Goal: Find specific page/section: Find specific page/section

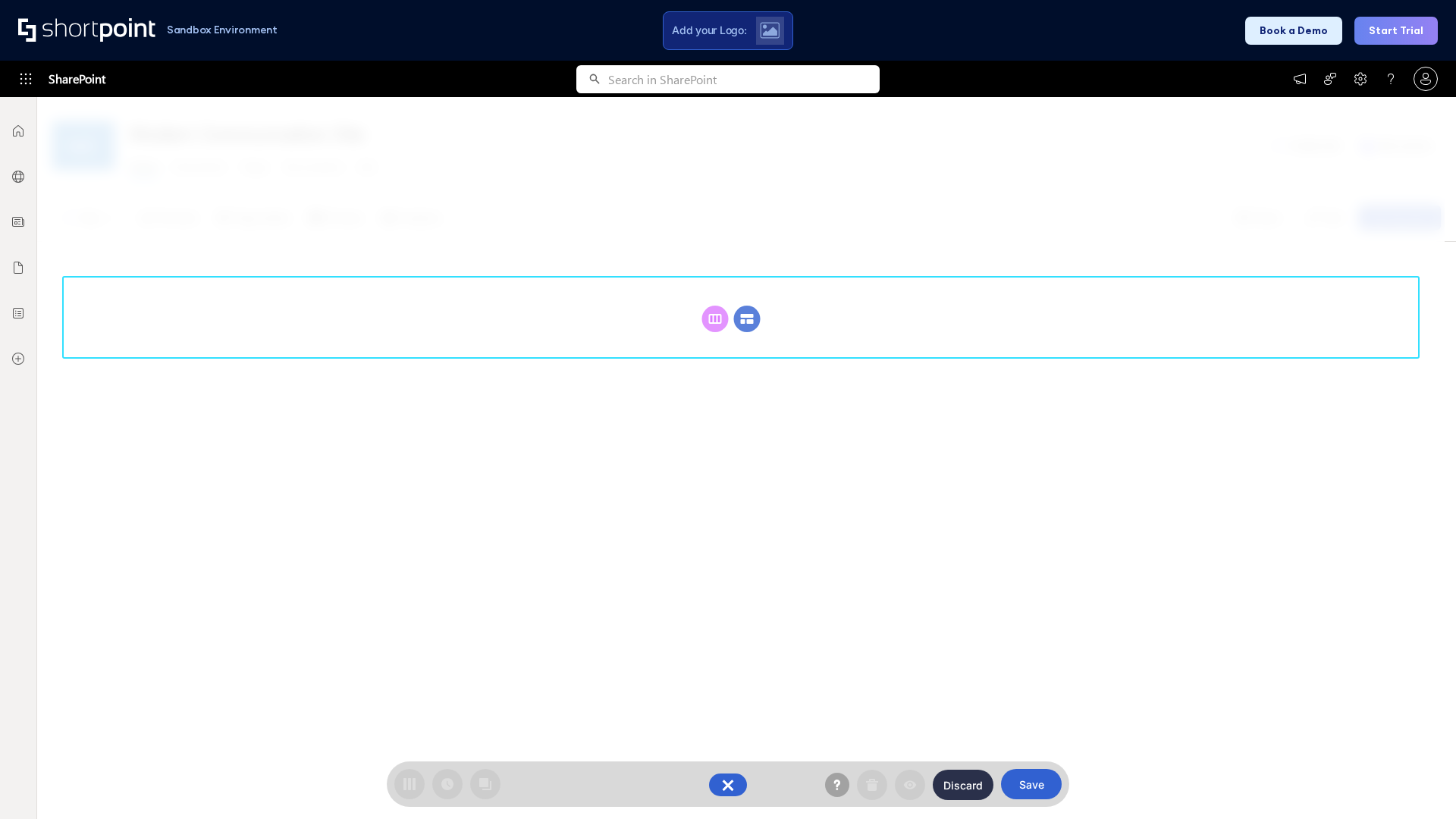
scroll to position [209, 0]
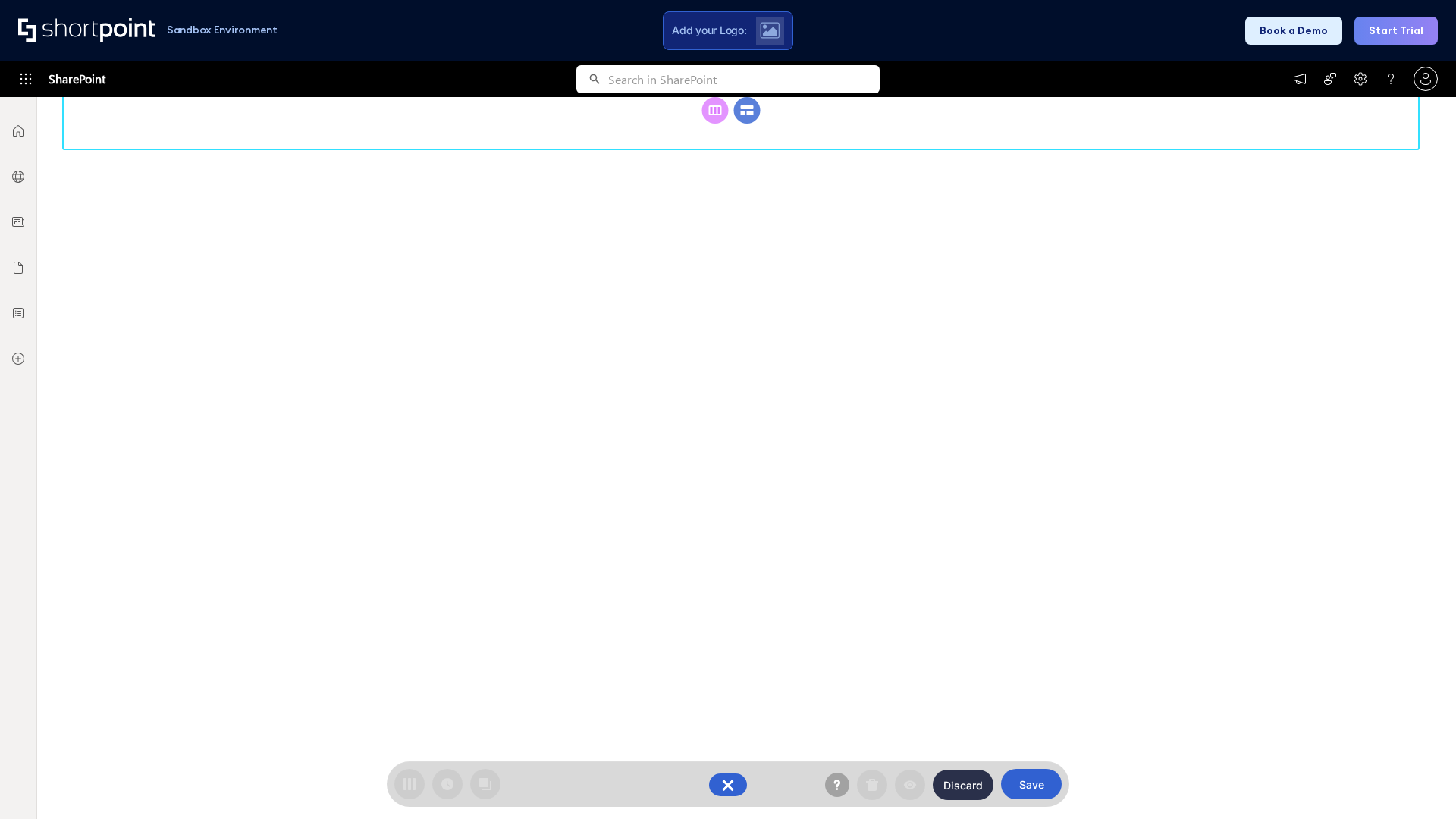
click at [747, 124] on circle at bounding box center [747, 110] width 27 height 27
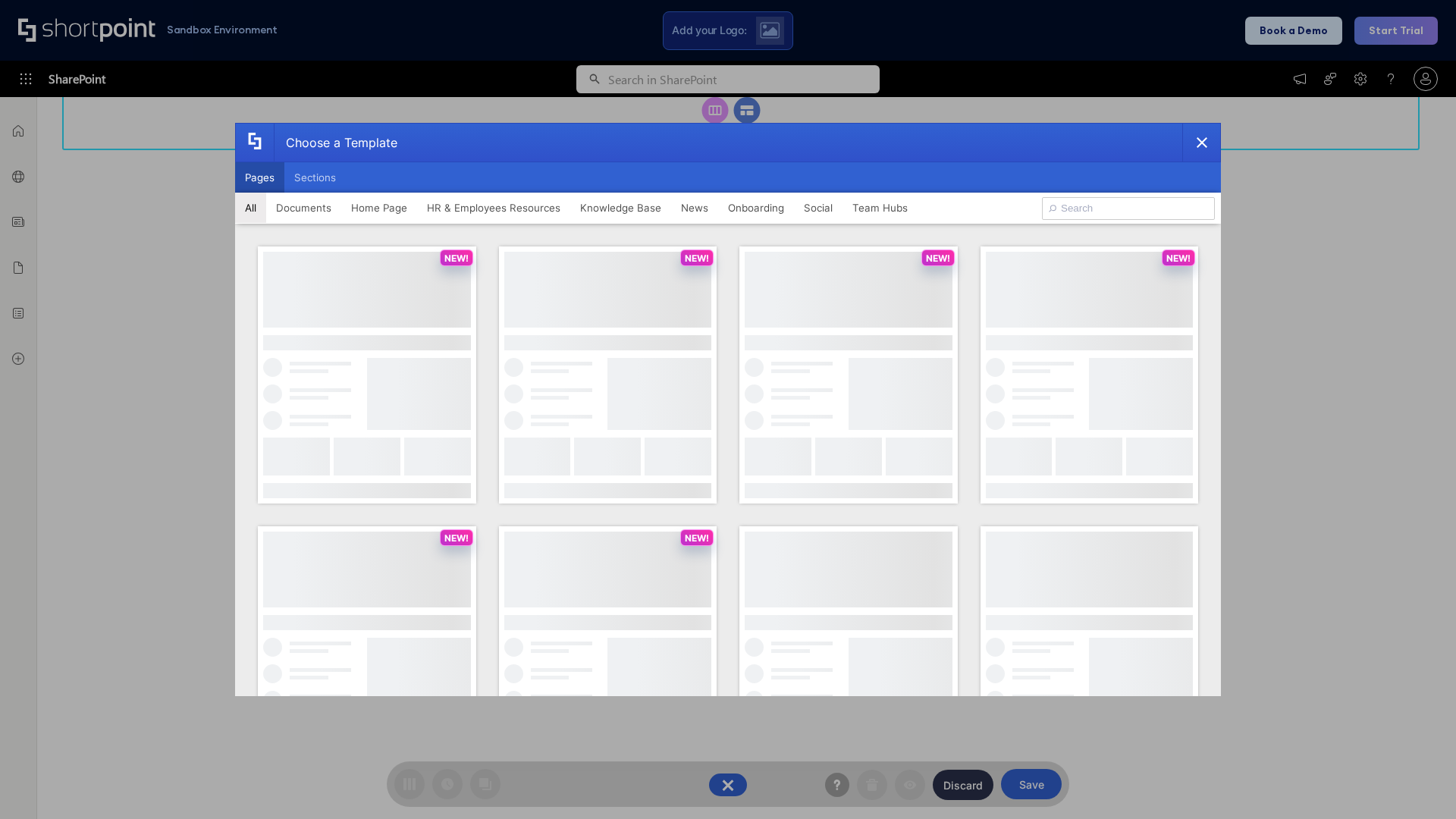
scroll to position [0, 0]
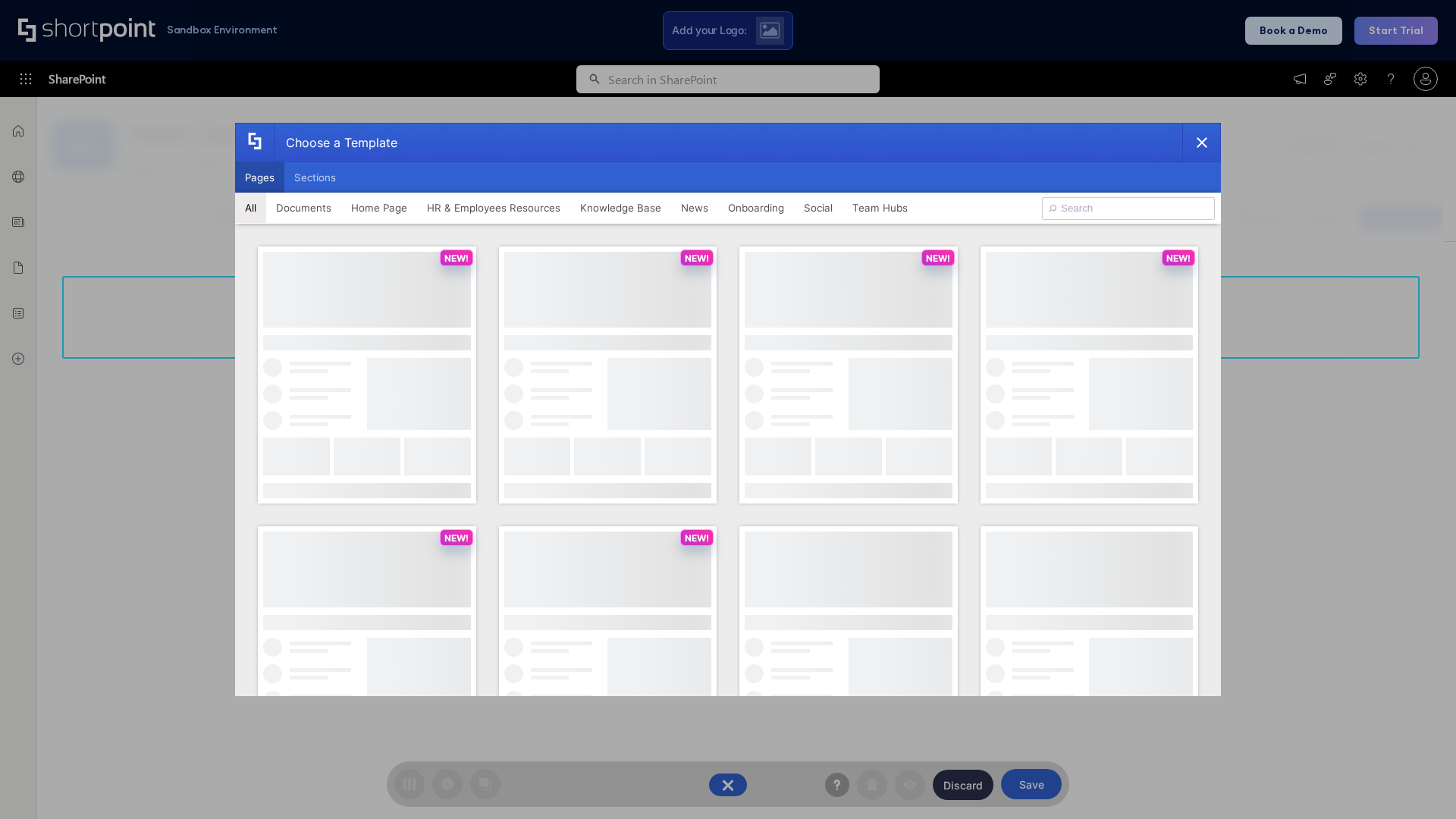
click at [259, 178] on button "Pages" at bounding box center [260, 177] width 49 height 30
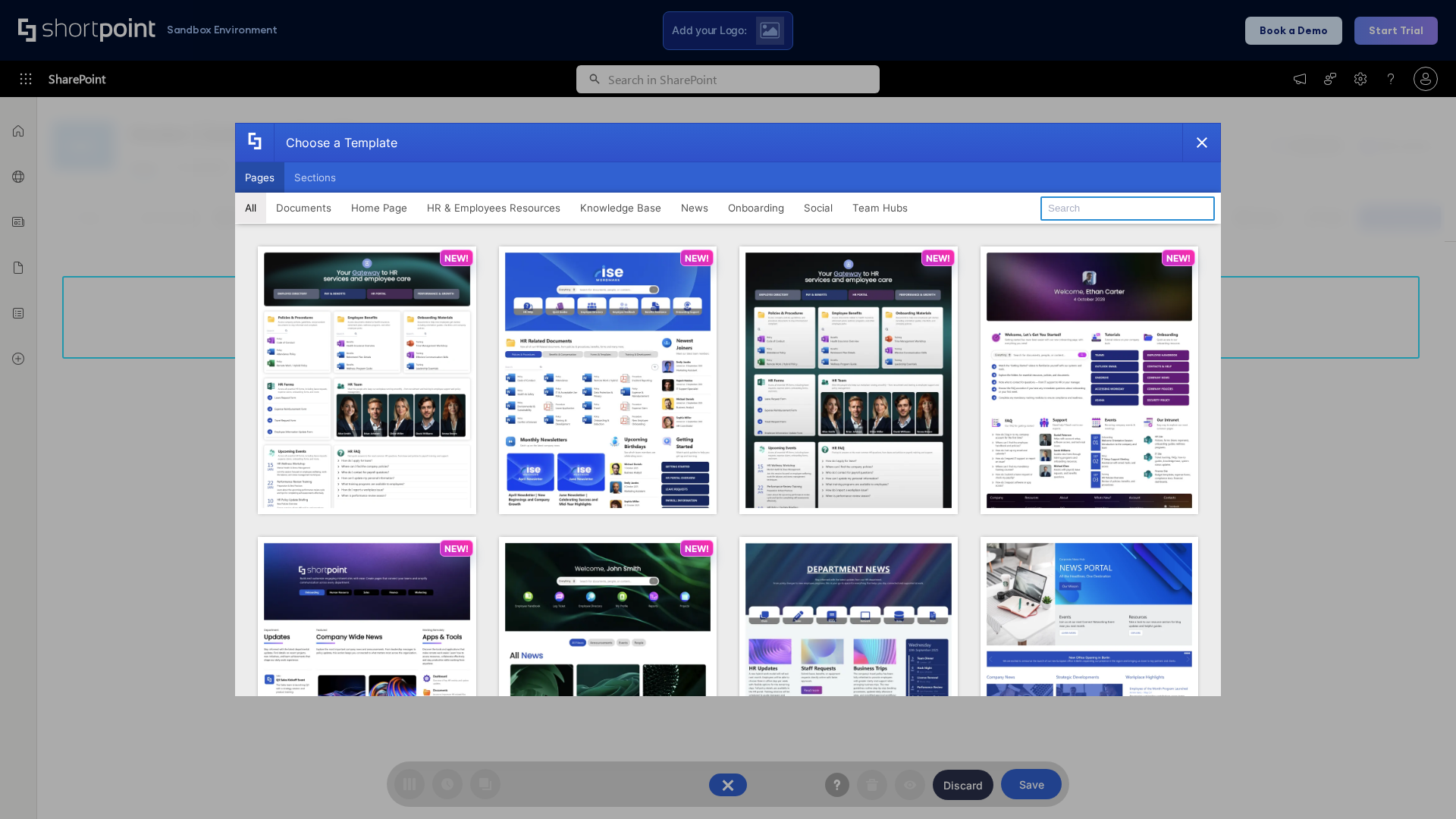
type input "HR 9"
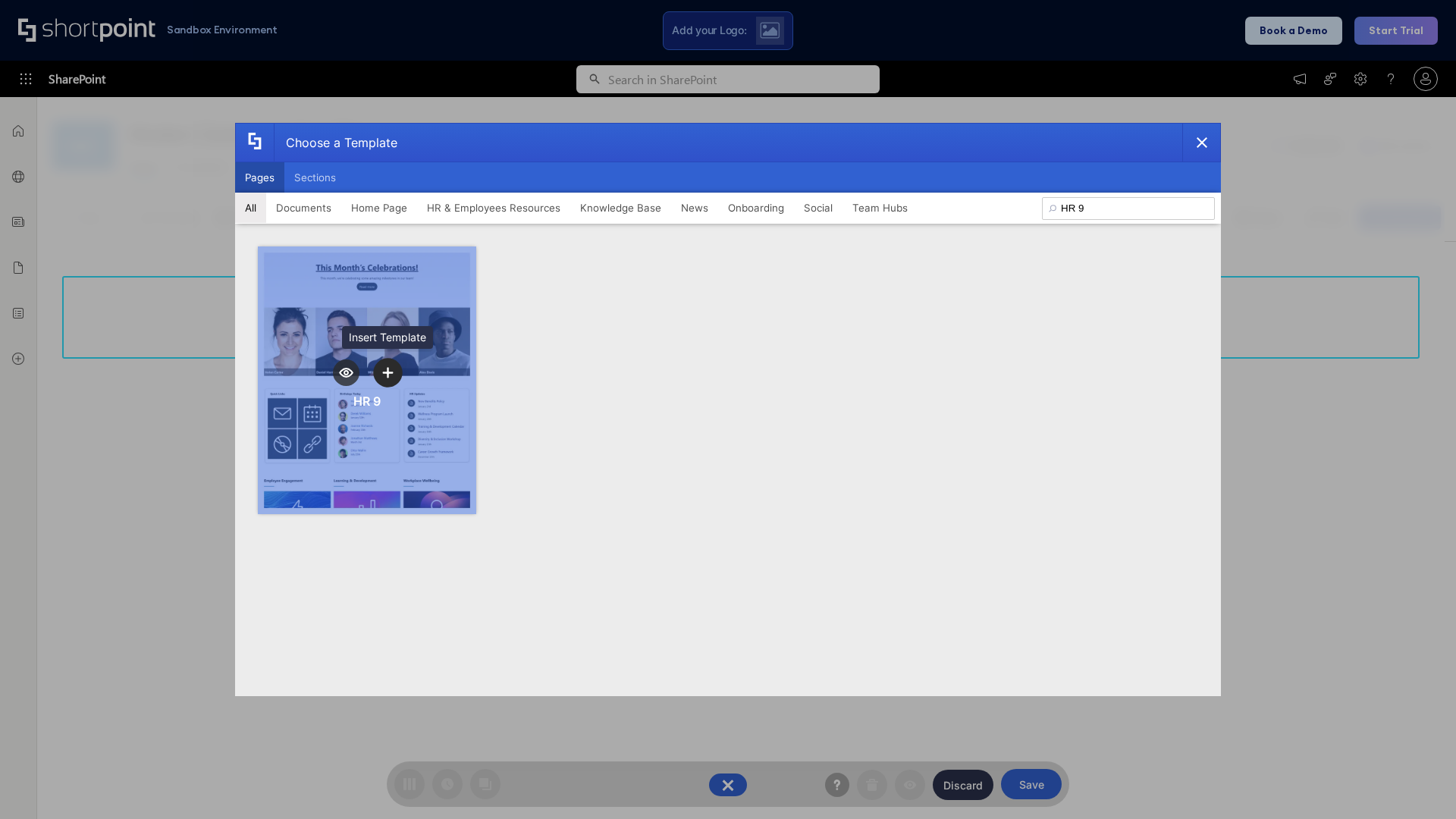
click at [387, 373] on icon "template selector" at bounding box center [387, 373] width 11 height 11
